Goal: Task Accomplishment & Management: Use online tool/utility

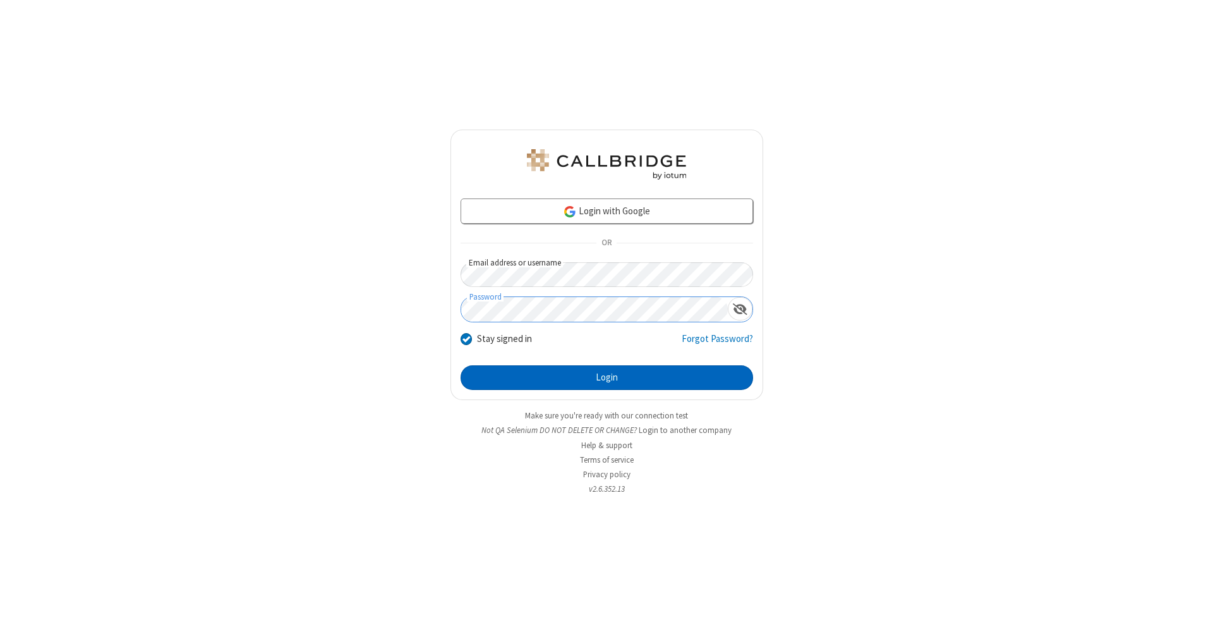
click at [606, 378] on button "Login" at bounding box center [607, 377] width 292 height 25
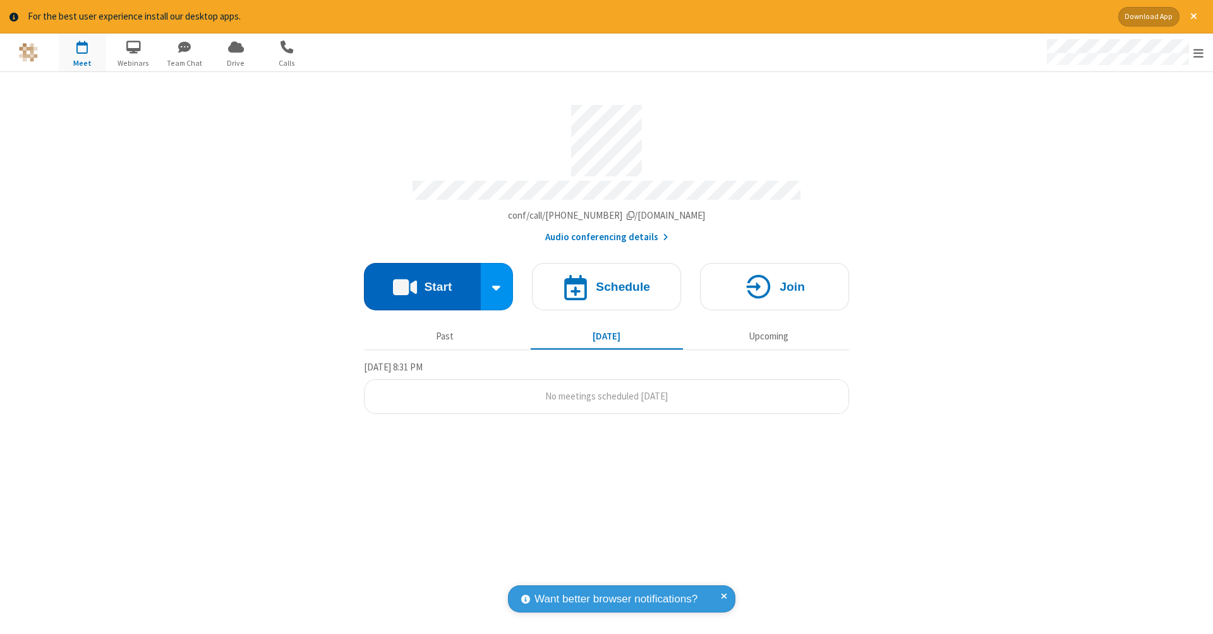
click at [422, 280] on button "Start" at bounding box center [422, 286] width 117 height 47
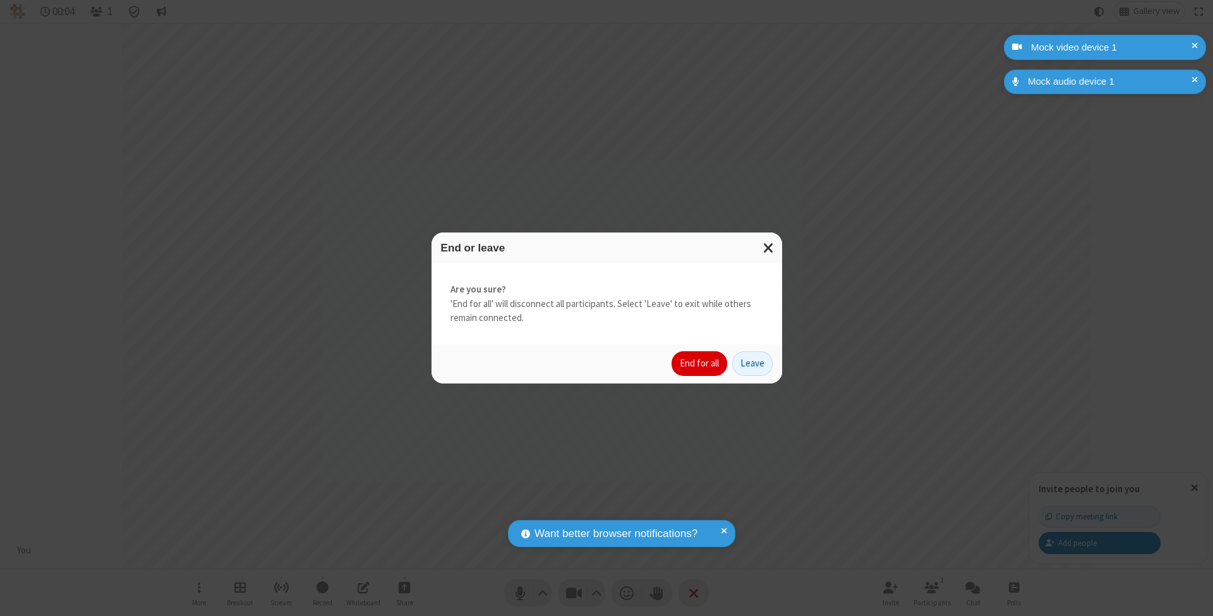
click at [700, 363] on button "End for all" at bounding box center [700, 363] width 56 height 25
